Goal: Task Accomplishment & Management: Use online tool/utility

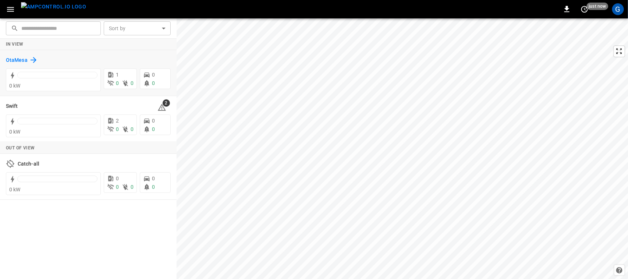
click at [21, 60] on h6 "OtaMesa" at bounding box center [17, 60] width 22 height 8
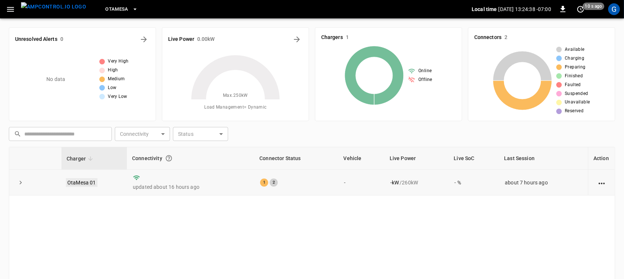
click at [72, 181] on link "OtaMesa 01" at bounding box center [82, 182] width 32 height 9
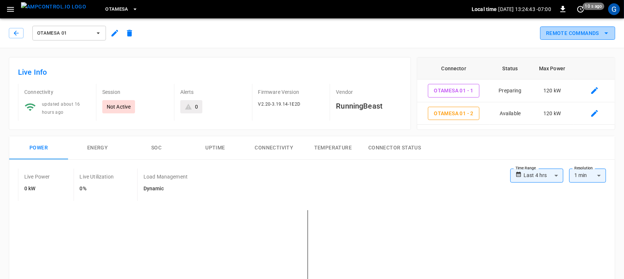
click at [571, 31] on button "Remote Commands" at bounding box center [577, 33] width 75 height 14
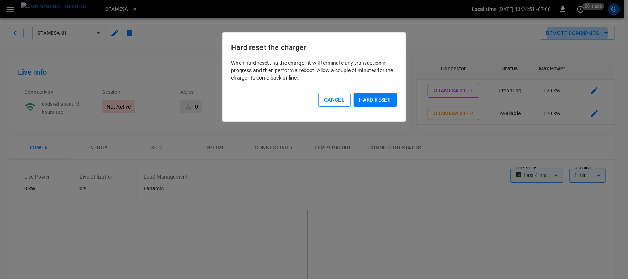
click at [323, 103] on button "Cancel" at bounding box center [334, 100] width 32 height 14
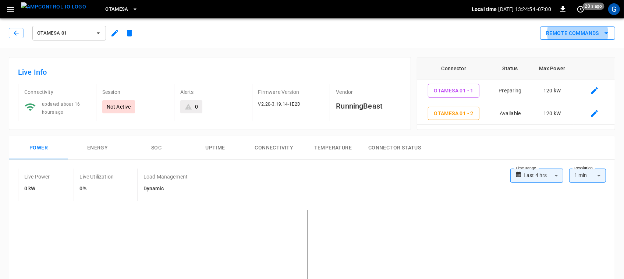
click at [540, 26] on button "Remote Commands" at bounding box center [577, 33] width 75 height 14
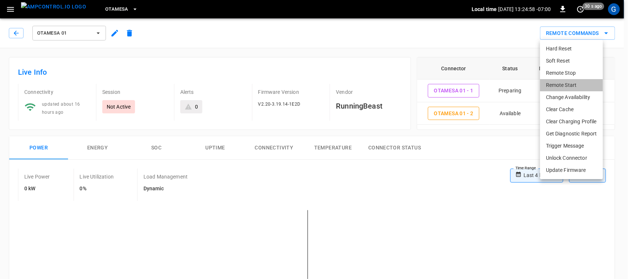
click at [552, 87] on li "Remote Start" at bounding box center [571, 85] width 63 height 12
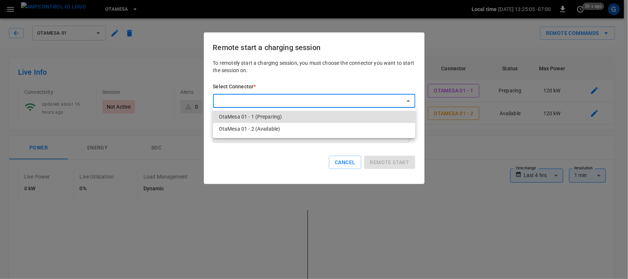
click at [353, 118] on li "OtaMesa 01 - 1 (Preparing)" at bounding box center [314, 117] width 202 height 12
type input "**********"
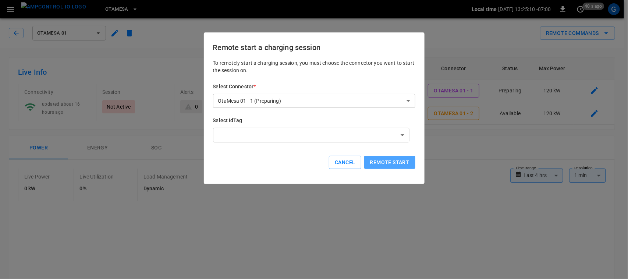
click at [390, 165] on button "Remote start" at bounding box center [389, 163] width 51 height 14
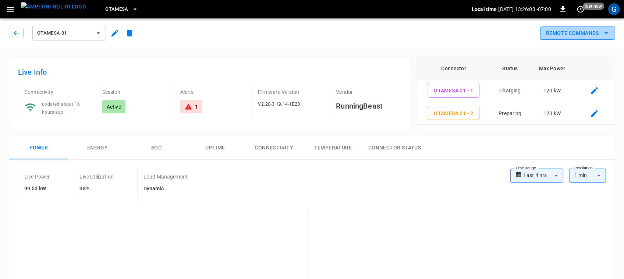
click at [548, 30] on button "Remote Commands" at bounding box center [577, 33] width 75 height 14
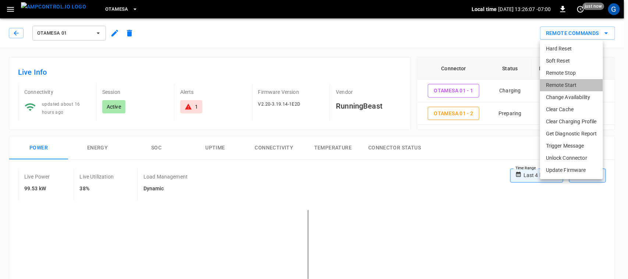
click at [562, 89] on li "Remote Start" at bounding box center [571, 85] width 63 height 12
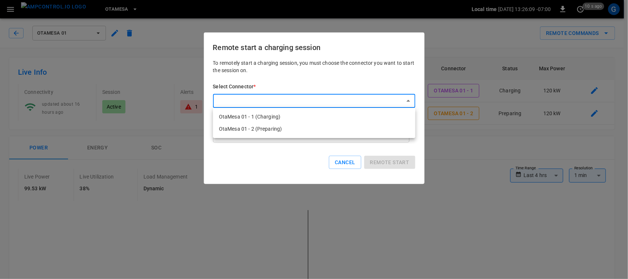
click at [326, 131] on li "OtaMesa 01 - 2 (Preparing)" at bounding box center [314, 129] width 202 height 12
type input "**********"
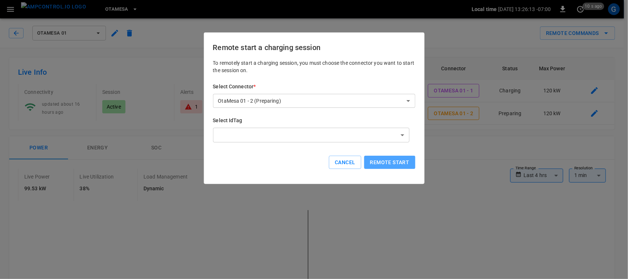
click at [390, 162] on button "Remote start" at bounding box center [389, 163] width 51 height 14
